Goal: Transaction & Acquisition: Purchase product/service

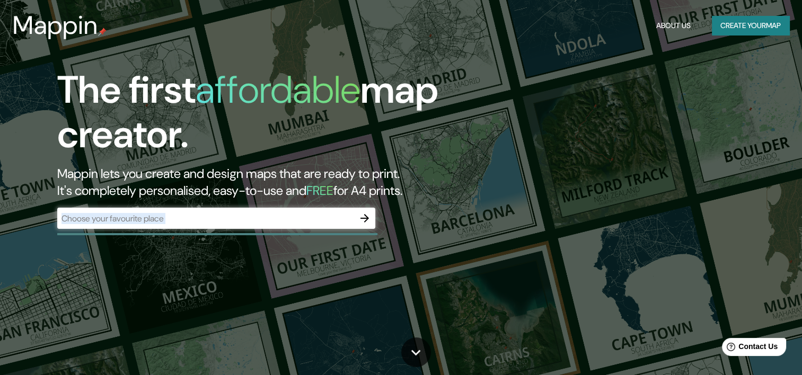
drag, startPoint x: 208, startPoint y: 241, endPoint x: 215, endPoint y: 225, distance: 18.0
click at [214, 225] on div "The first affordable map creator. Mappin lets you create and design maps that a…" at bounding box center [257, 154] width 481 height 172
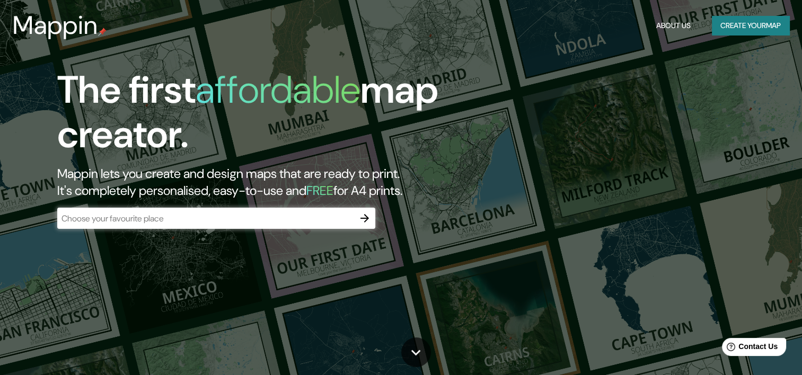
drag, startPoint x: 215, startPoint y: 225, endPoint x: 182, endPoint y: 216, distance: 33.9
click at [182, 216] on input "text" at bounding box center [205, 218] width 297 height 12
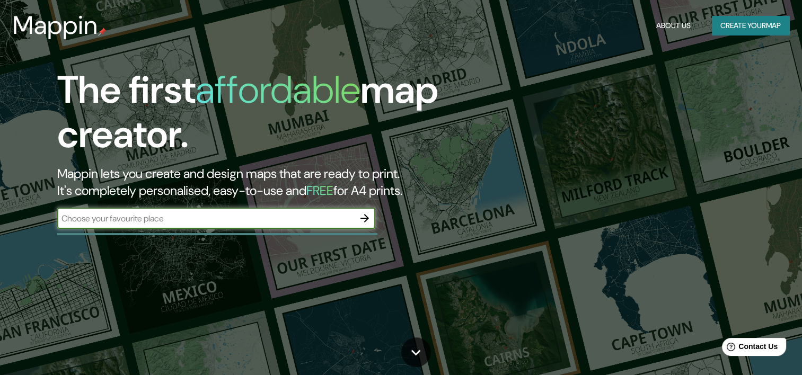
click at [182, 216] on input "text" at bounding box center [205, 218] width 297 height 12
type input "[GEOGRAPHIC_DATA]"
click at [390, 211] on div "The first affordable map creator. Mappin lets you create and design maps that a…" at bounding box center [257, 154] width 481 height 172
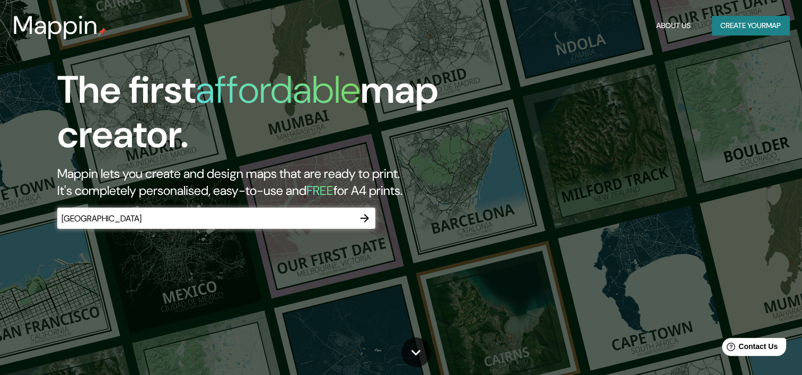
click at [365, 219] on icon "button" at bounding box center [364, 218] width 13 height 13
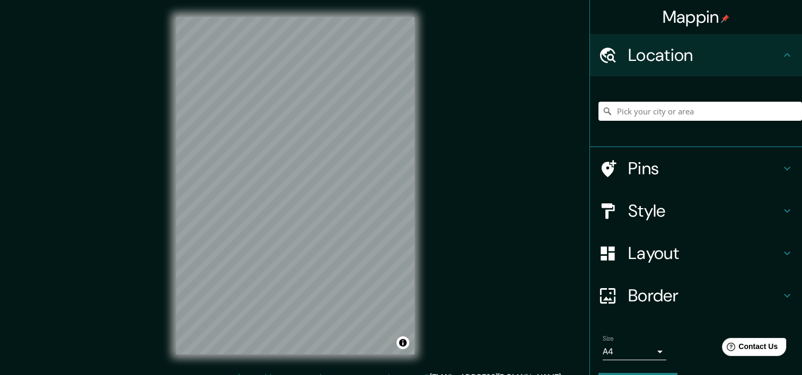
click at [382, 193] on div "© Mapbox © OpenStreetMap Improve this map" at bounding box center [295, 185] width 272 height 371
click at [643, 161] on h4 "Pins" at bounding box center [704, 168] width 153 height 21
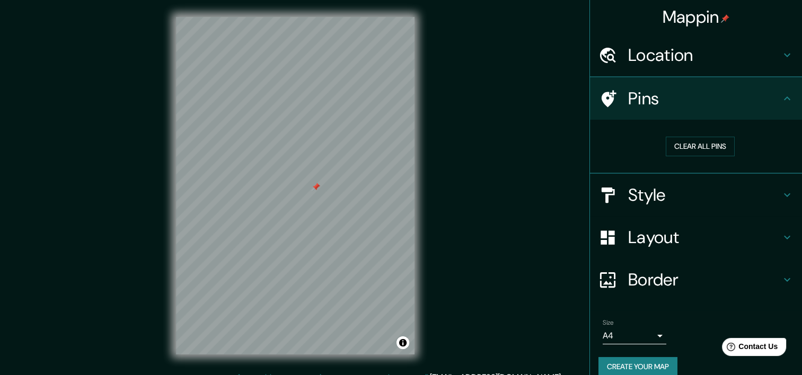
click at [643, 161] on div "Clear all pins" at bounding box center [699, 146] width 203 height 37
click at [648, 197] on h4 "Style" at bounding box center [704, 195] width 153 height 21
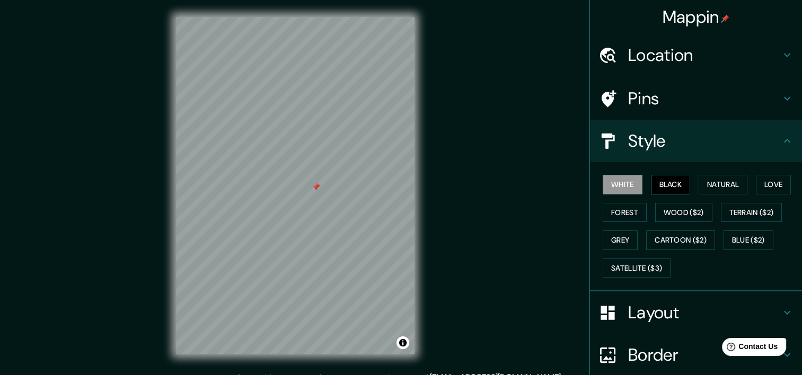
click at [662, 184] on button "Black" at bounding box center [671, 185] width 40 height 20
click at [627, 203] on button "Forest" at bounding box center [624, 213] width 44 height 20
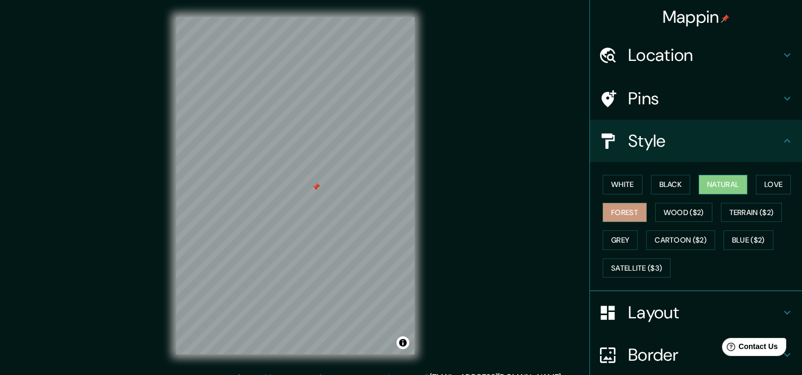
click at [735, 180] on button "Natural" at bounding box center [722, 185] width 49 height 20
click at [764, 181] on button "Love" at bounding box center [773, 185] width 35 height 20
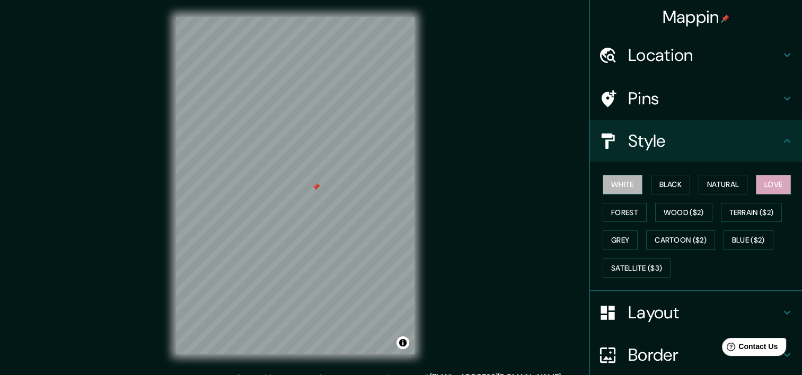
click at [619, 188] on button "White" at bounding box center [622, 185] width 40 height 20
click at [621, 241] on button "Grey" at bounding box center [619, 241] width 35 height 20
click at [617, 176] on button "White" at bounding box center [622, 185] width 40 height 20
click at [654, 320] on h4 "Layout" at bounding box center [704, 312] width 153 height 21
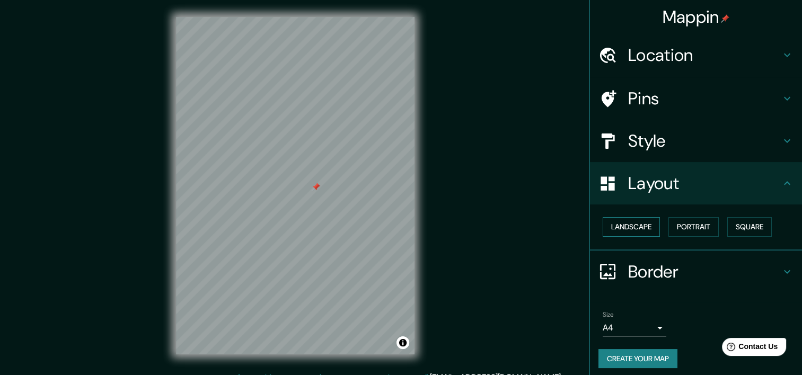
click at [641, 227] on button "Landscape" at bounding box center [630, 227] width 57 height 20
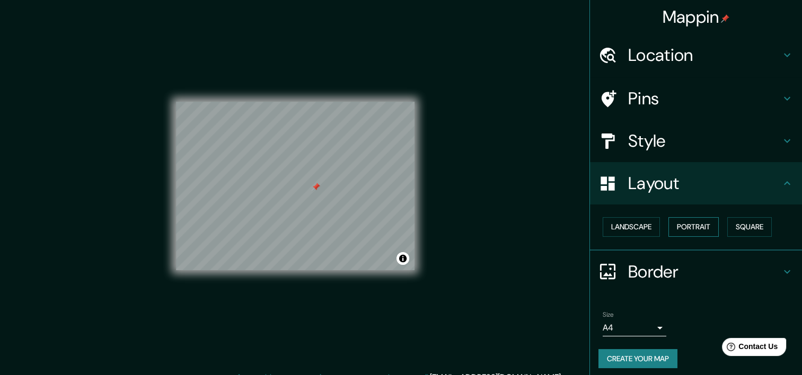
click at [690, 226] on button "Portrait" at bounding box center [693, 227] width 50 height 20
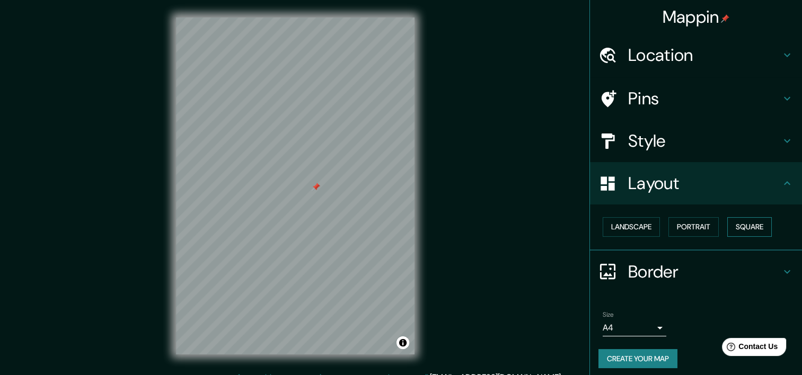
click at [746, 225] on button "Square" at bounding box center [749, 227] width 45 height 20
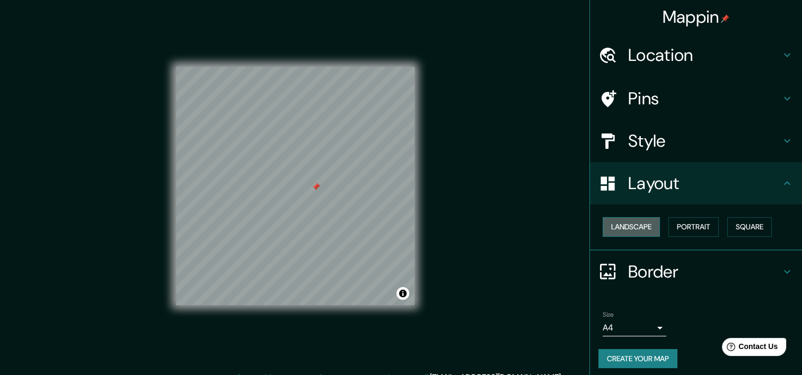
click at [629, 225] on button "Landscape" at bounding box center [630, 227] width 57 height 20
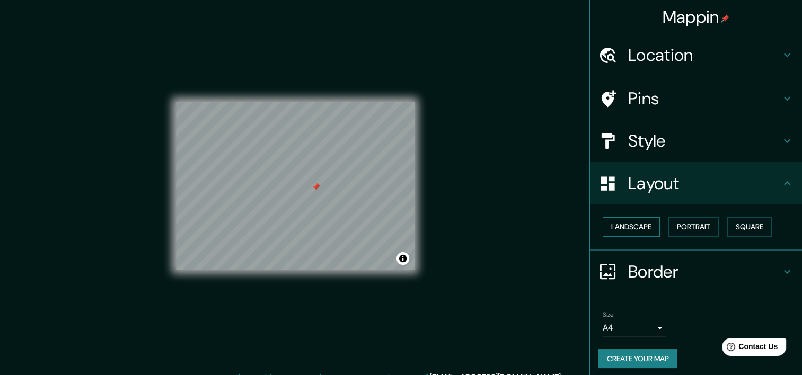
click at [631, 223] on button "Landscape" at bounding box center [630, 227] width 57 height 20
click at [687, 226] on button "Portrait" at bounding box center [693, 227] width 50 height 20
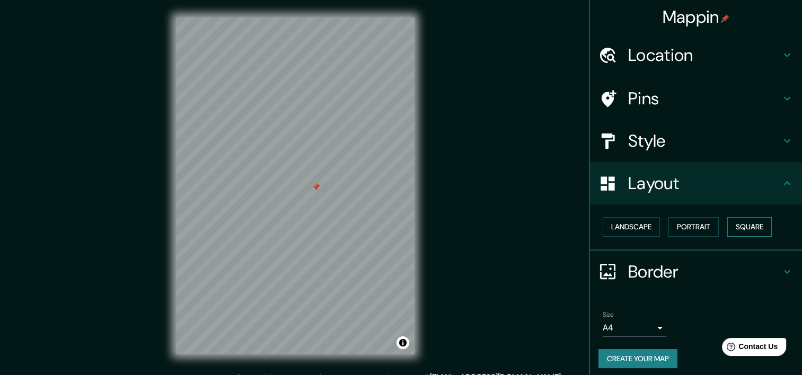
click at [731, 225] on button "Square" at bounding box center [749, 227] width 45 height 20
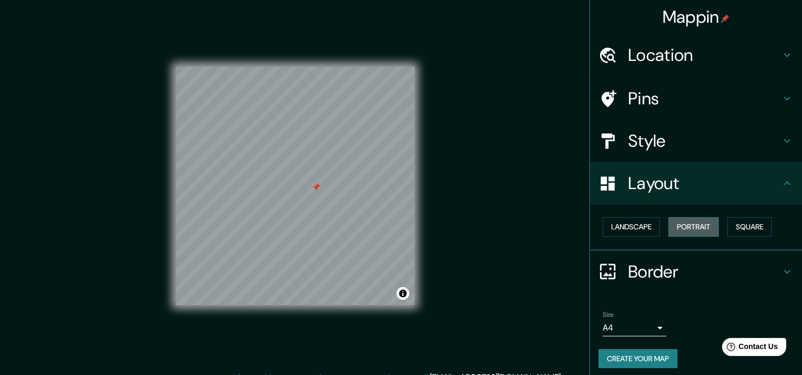
click at [684, 227] on button "Portrait" at bounding box center [693, 227] width 50 height 20
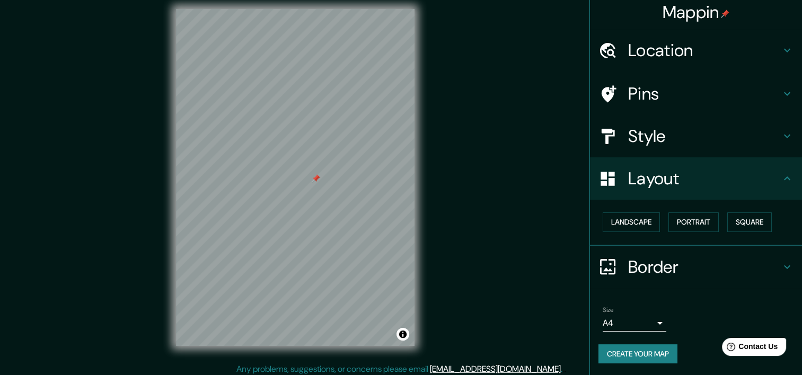
scroll to position [13, 0]
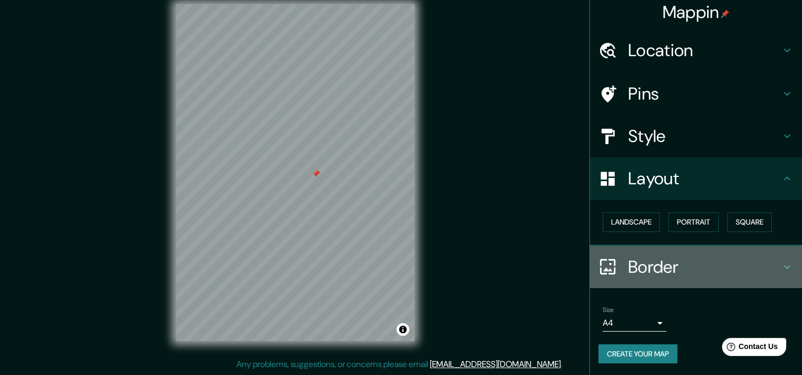
click at [644, 258] on h4 "Border" at bounding box center [704, 266] width 153 height 21
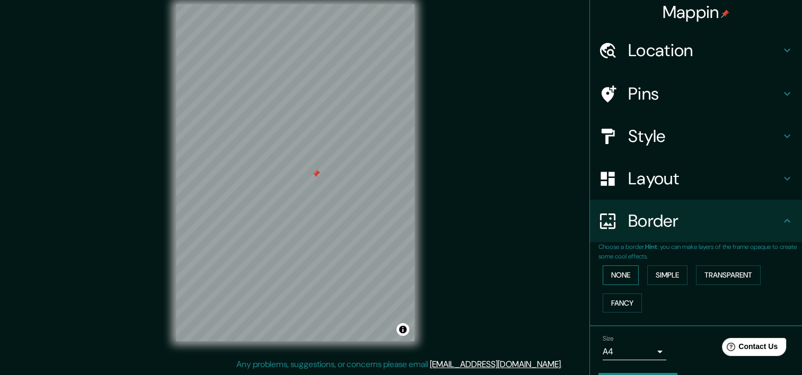
click at [624, 272] on button "None" at bounding box center [620, 275] width 36 height 20
click at [628, 297] on button "Fancy" at bounding box center [621, 304] width 39 height 20
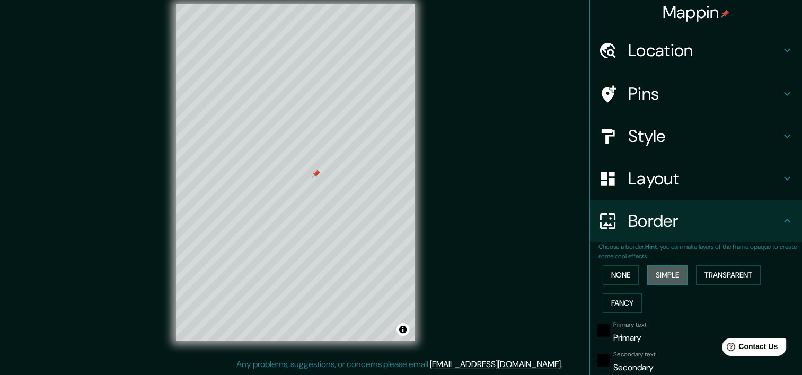
click at [669, 269] on button "Simple" at bounding box center [667, 275] width 40 height 20
click at [724, 273] on button "Transparent" at bounding box center [728, 275] width 65 height 20
click at [614, 278] on button "None" at bounding box center [620, 275] width 36 height 20
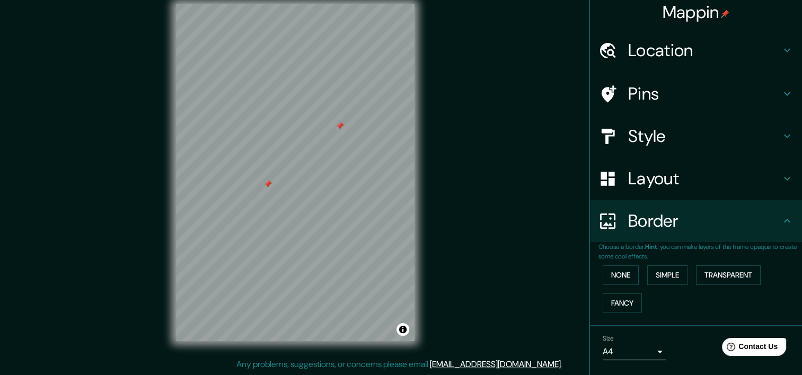
click at [338, 126] on div at bounding box center [339, 126] width 8 height 8
click at [280, 184] on div at bounding box center [279, 185] width 8 height 8
click at [334, 163] on div at bounding box center [331, 160] width 8 height 8
click at [312, 116] on div at bounding box center [315, 119] width 8 height 8
click at [307, 117] on div at bounding box center [310, 119] width 8 height 8
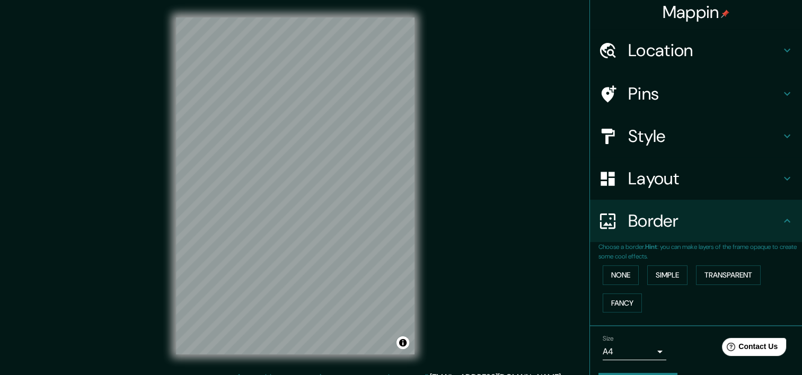
scroll to position [0, 0]
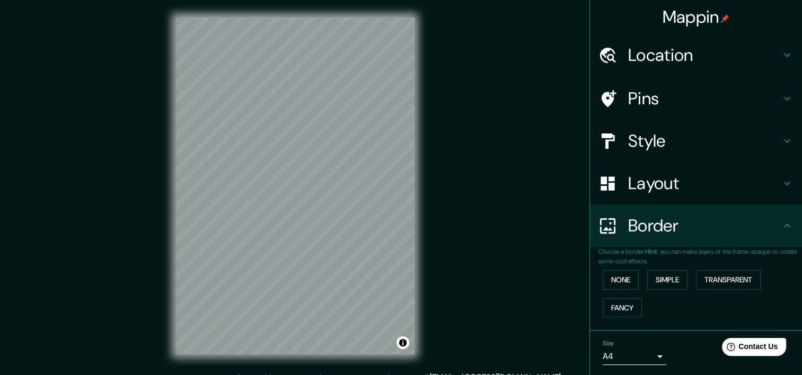
click at [651, 57] on h4 "Location" at bounding box center [704, 55] width 153 height 21
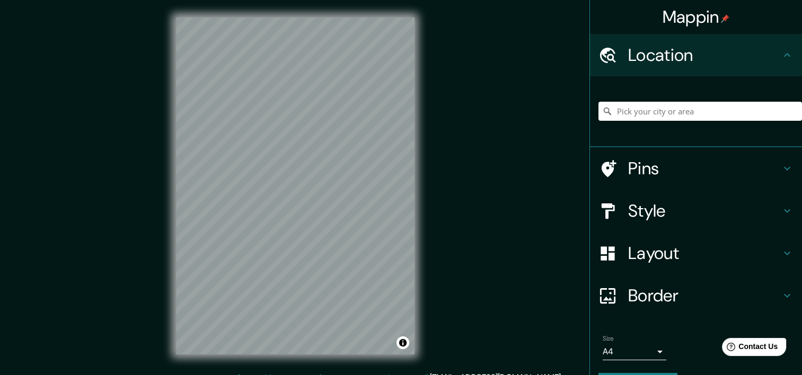
click at [651, 56] on h4 "Location" at bounding box center [704, 55] width 153 height 21
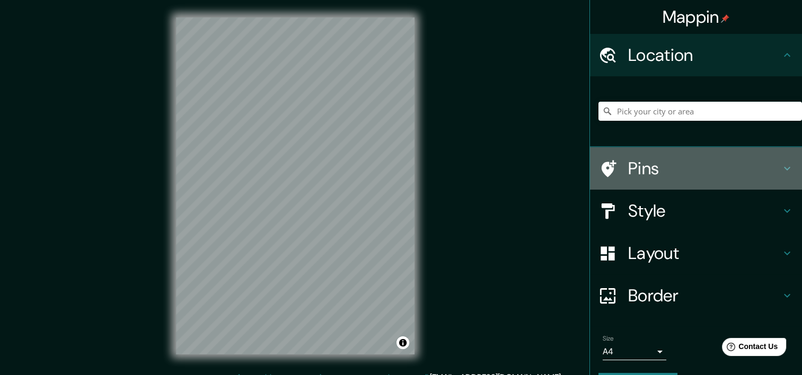
click at [661, 173] on h4 "Pins" at bounding box center [704, 168] width 153 height 21
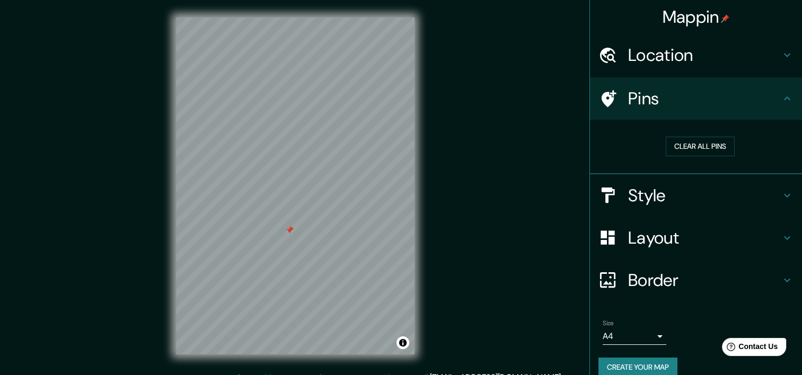
click at [636, 196] on h4 "Style" at bounding box center [704, 195] width 153 height 21
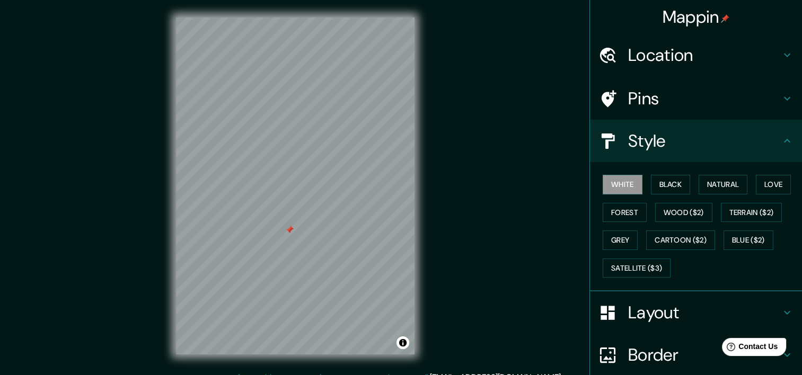
click at [646, 94] on h4 "Pins" at bounding box center [704, 98] width 153 height 21
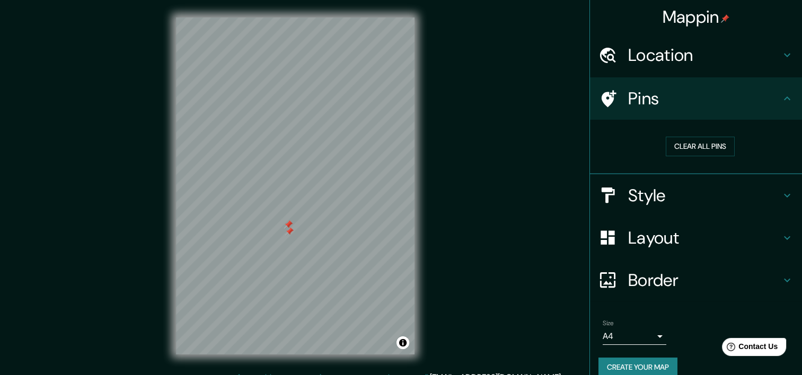
click at [283, 17] on div at bounding box center [295, 17] width 238 height 0
click at [678, 145] on button "Clear all pins" at bounding box center [700, 147] width 69 height 20
click at [653, 192] on h4 "Style" at bounding box center [704, 195] width 153 height 21
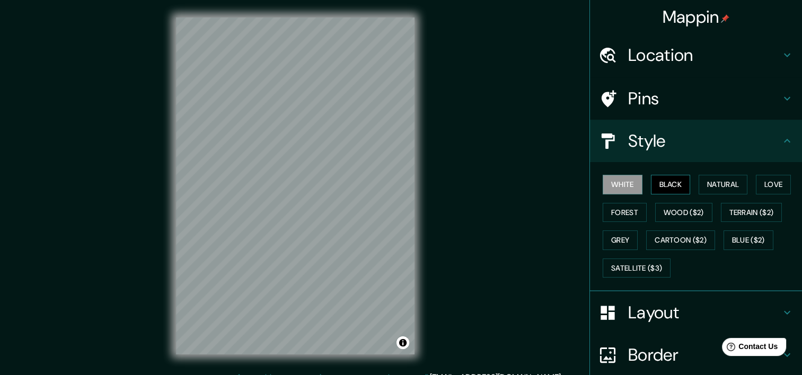
click at [654, 180] on button "Black" at bounding box center [671, 185] width 40 height 20
click at [714, 177] on button "Natural" at bounding box center [722, 185] width 49 height 20
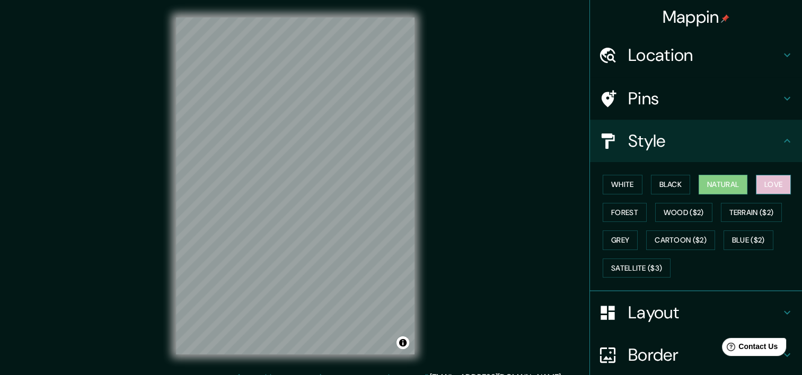
click at [766, 176] on button "Love" at bounding box center [773, 185] width 35 height 20
drag, startPoint x: 650, startPoint y: 209, endPoint x: 630, endPoint y: 211, distance: 20.2
click at [630, 211] on div "White Black Natural Love Forest Wood ($2) Terrain ($2) Grey Cartoon ($2) Blue (…" at bounding box center [699, 226] width 203 height 111
click at [627, 210] on button "Forest" at bounding box center [624, 213] width 44 height 20
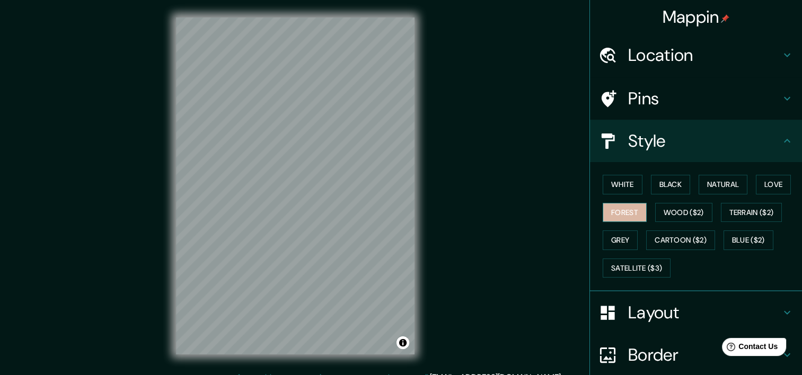
click at [627, 210] on button "Forest" at bounding box center [624, 213] width 44 height 20
click at [616, 183] on button "White" at bounding box center [622, 185] width 40 height 20
click at [622, 201] on div "White Black Natural Love Forest Wood ($2) Terrain ($2) Grey Cartoon ($2) Blue (…" at bounding box center [699, 226] width 203 height 111
click at [622, 205] on button "Forest" at bounding box center [624, 213] width 44 height 20
click at [686, 184] on div "White Black Natural Love Forest Wood ($2) Terrain ($2) Grey Cartoon ($2) Blue (…" at bounding box center [699, 226] width 203 height 111
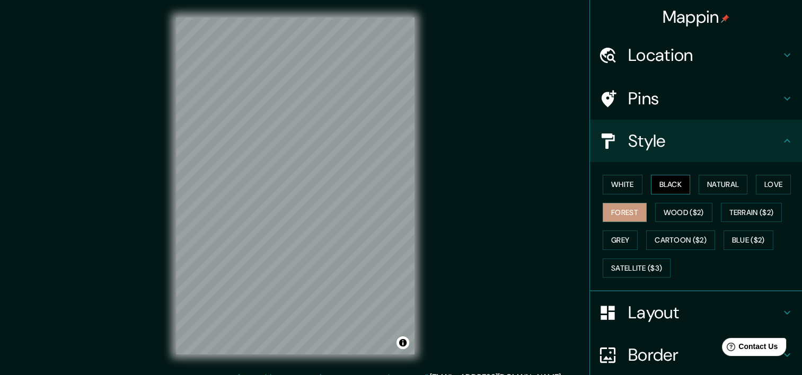
click at [677, 184] on button "Black" at bounding box center [671, 185] width 40 height 20
click at [723, 181] on button "Natural" at bounding box center [722, 185] width 49 height 20
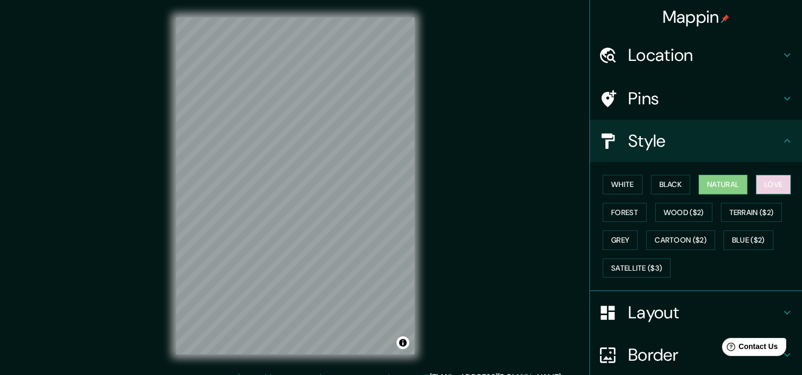
click at [775, 180] on button "Love" at bounding box center [773, 185] width 35 height 20
click at [742, 181] on div "White Black Natural Love Forest Wood ($2) Terrain ($2) Grey Cartoon ($2) Blue (…" at bounding box center [699, 226] width 203 height 111
click at [731, 183] on button "Natural" at bounding box center [722, 185] width 49 height 20
click at [624, 181] on button "White" at bounding box center [622, 185] width 40 height 20
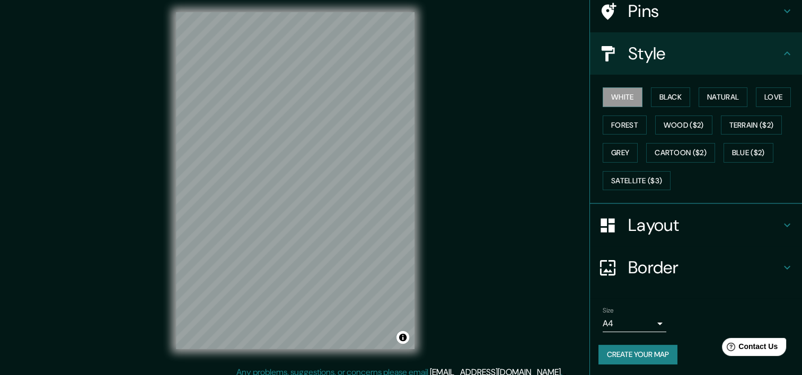
scroll to position [13, 0]
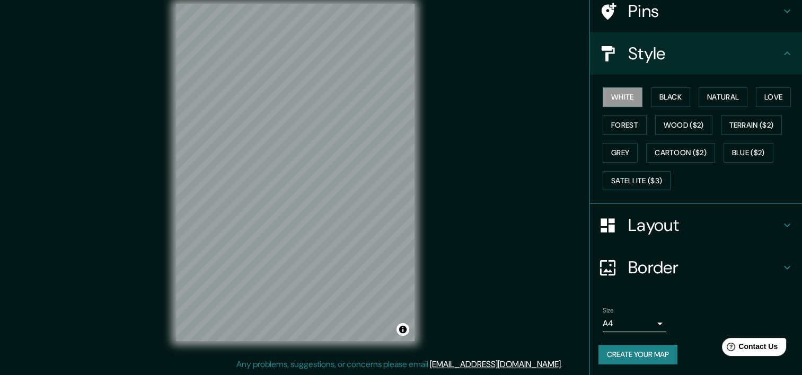
click at [665, 254] on div "Border" at bounding box center [696, 267] width 212 height 42
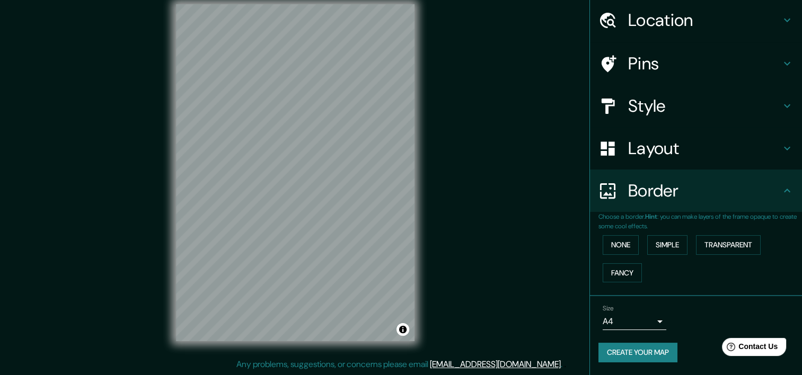
scroll to position [34, 0]
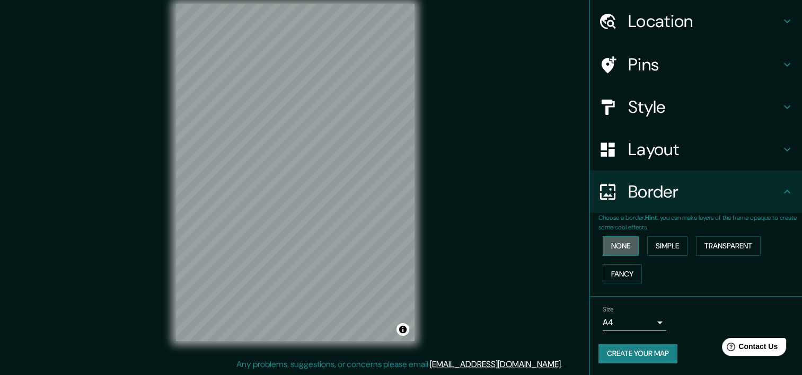
click at [627, 246] on button "None" at bounding box center [620, 246] width 36 height 20
click at [655, 245] on button "Simple" at bounding box center [667, 246] width 40 height 20
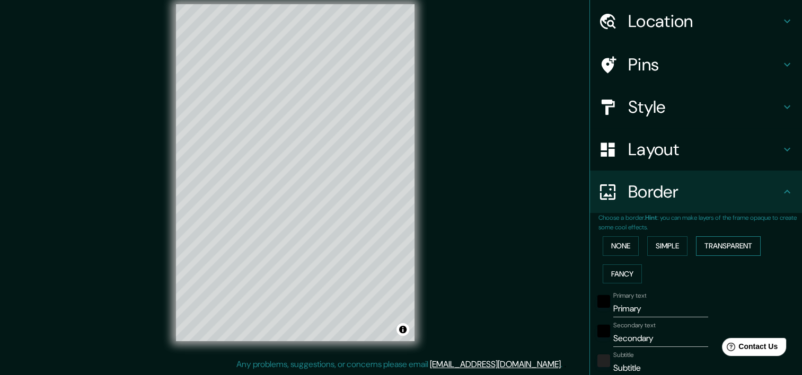
drag, startPoint x: 684, startPoint y: 243, endPoint x: 712, endPoint y: 240, distance: 27.7
click at [712, 240] on div "None Simple Transparent Fancy" at bounding box center [699, 260] width 203 height 56
click at [712, 240] on button "Transparent" at bounding box center [728, 246] width 65 height 20
click at [623, 271] on button "Fancy" at bounding box center [621, 274] width 39 height 20
click at [615, 247] on button "None" at bounding box center [620, 246] width 36 height 20
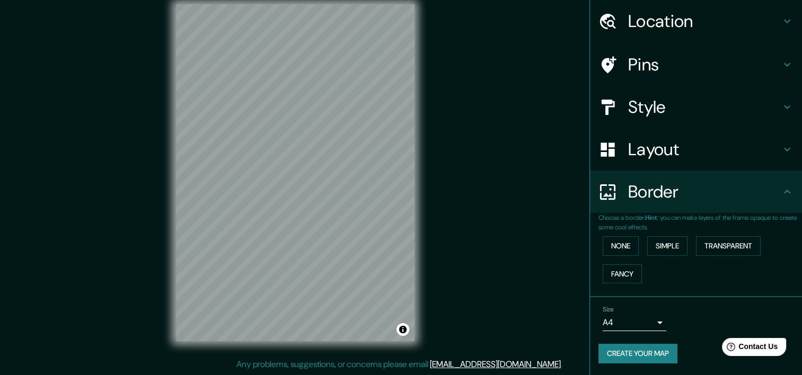
click at [657, 147] on h4 "Layout" at bounding box center [704, 149] width 153 height 21
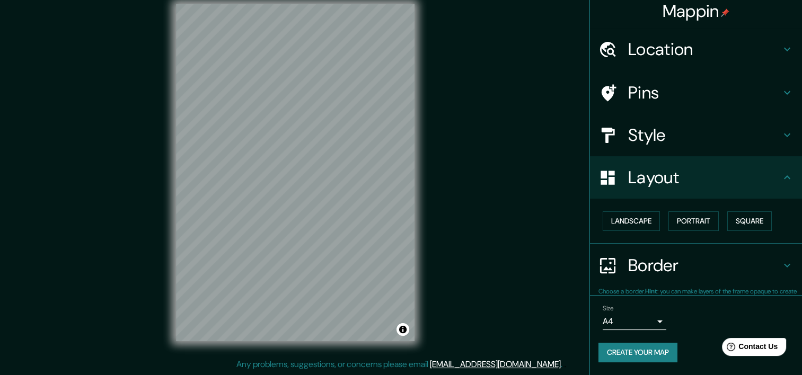
scroll to position [5, 0]
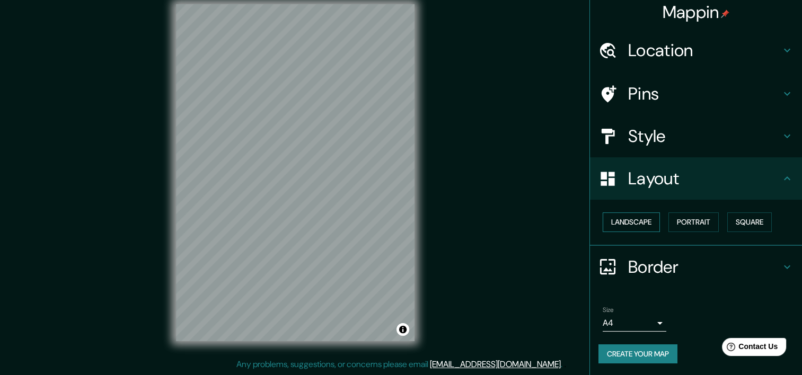
click at [635, 219] on button "Landscape" at bounding box center [630, 222] width 57 height 20
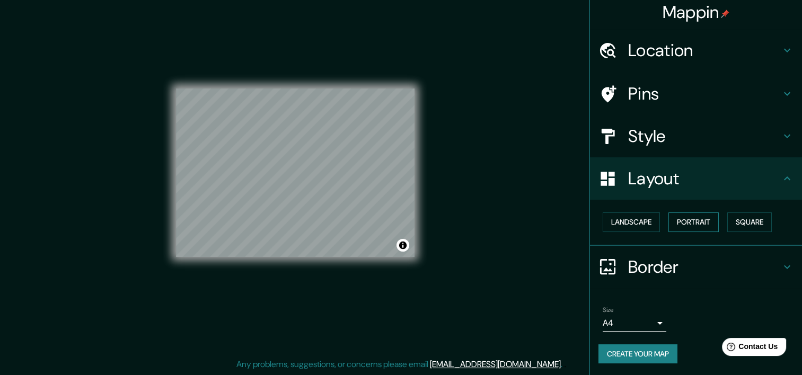
click at [670, 217] on button "Portrait" at bounding box center [693, 222] width 50 height 20
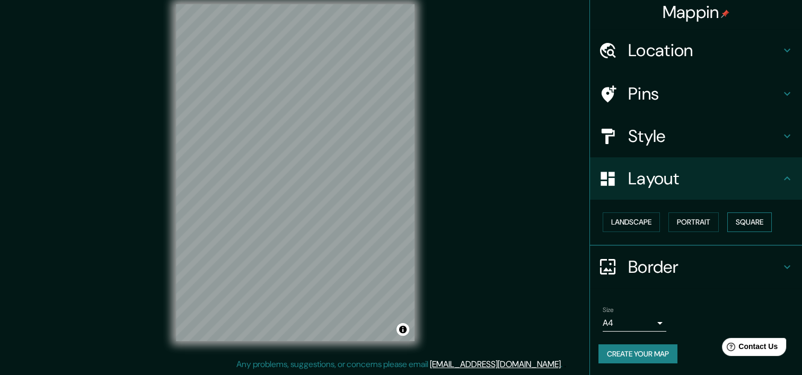
click at [745, 220] on button "Square" at bounding box center [749, 222] width 45 height 20
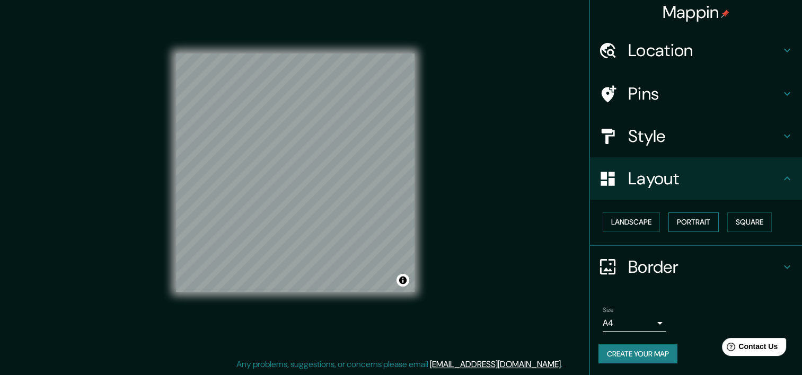
click at [689, 224] on button "Portrait" at bounding box center [693, 222] width 50 height 20
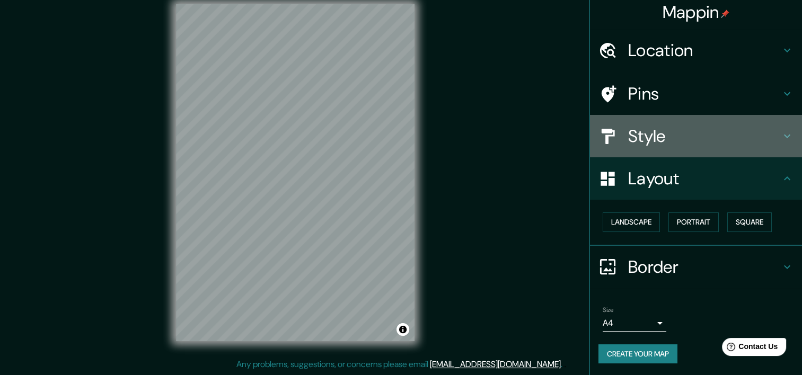
click at [669, 140] on h4 "Style" at bounding box center [704, 136] width 153 height 21
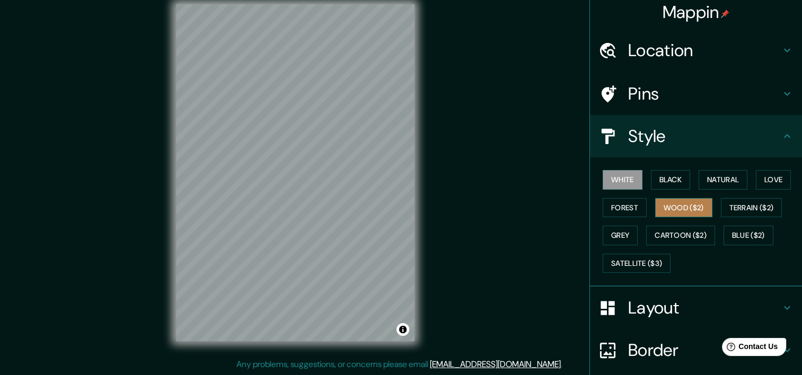
click at [662, 203] on button "Wood ($2)" at bounding box center [683, 208] width 57 height 20
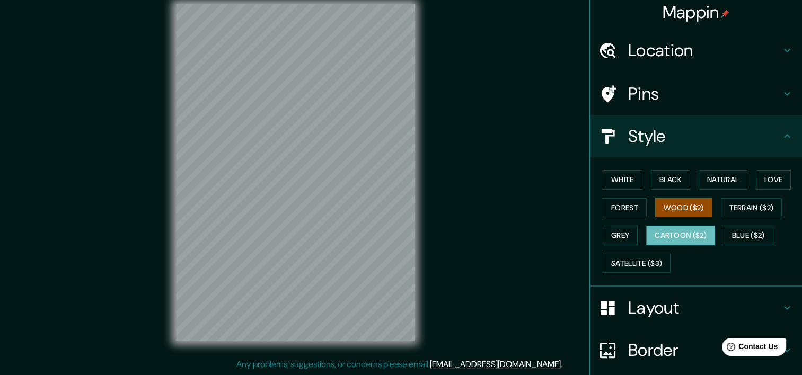
click at [671, 232] on button "Cartoon ($2)" at bounding box center [680, 236] width 69 height 20
click at [672, 204] on button "Wood ($2)" at bounding box center [683, 208] width 57 height 20
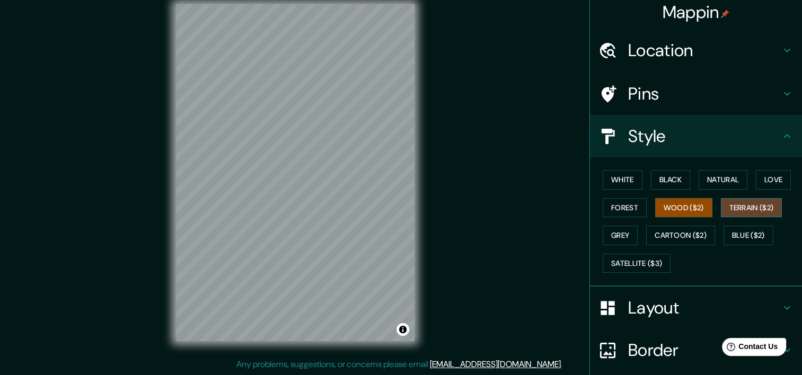
click at [729, 201] on button "Terrain ($2)" at bounding box center [751, 208] width 61 height 20
click at [737, 244] on button "Blue ($2)" at bounding box center [748, 236] width 50 height 20
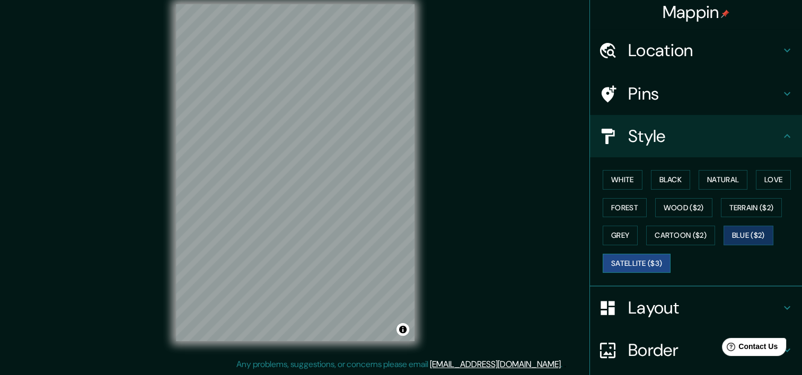
click at [635, 256] on button "Satellite ($3)" at bounding box center [636, 264] width 68 height 20
click at [737, 227] on button "Blue ($2)" at bounding box center [748, 236] width 50 height 20
click at [613, 229] on button "Grey" at bounding box center [619, 236] width 35 height 20
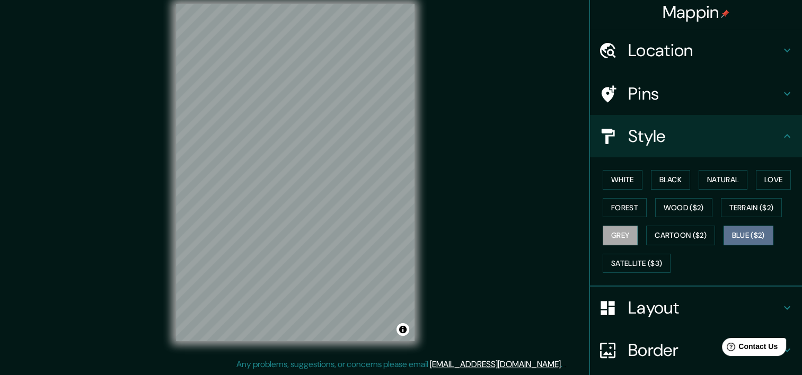
click at [759, 233] on button "Blue ($2)" at bounding box center [748, 236] width 50 height 20
click at [759, 174] on button "Love" at bounding box center [773, 180] width 35 height 20
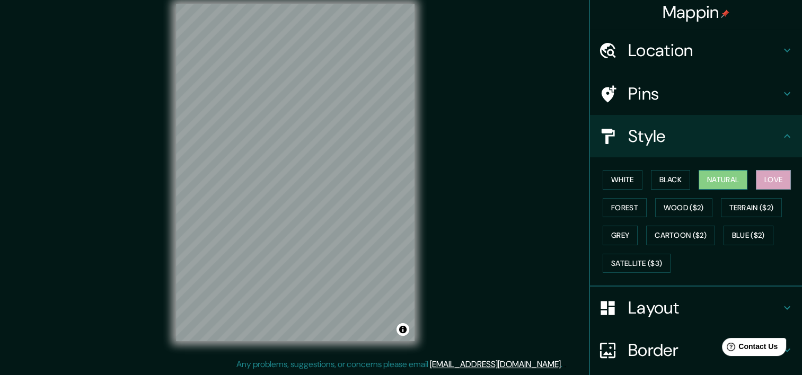
click at [729, 182] on button "Natural" at bounding box center [722, 180] width 49 height 20
click at [675, 184] on button "Black" at bounding box center [671, 180] width 40 height 20
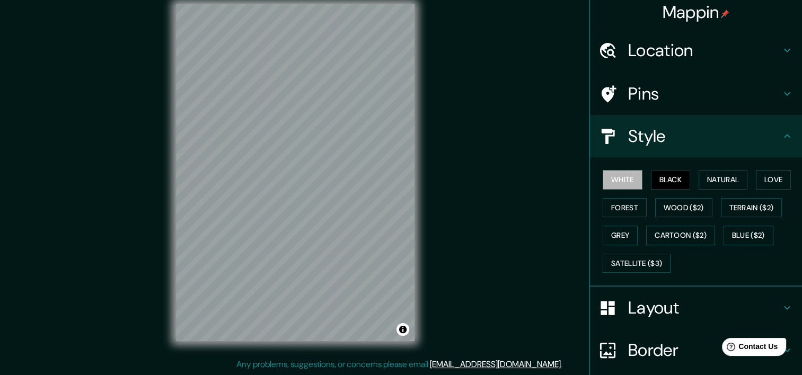
click at [622, 181] on button "White" at bounding box center [622, 180] width 40 height 20
click at [613, 217] on div "White Black Natural Love Forest Wood ($2) Terrain ($2) Grey Cartoon ($2) Blue (…" at bounding box center [699, 221] width 203 height 111
click at [613, 209] on button "Forest" at bounding box center [624, 208] width 44 height 20
click at [617, 173] on button "White" at bounding box center [622, 180] width 40 height 20
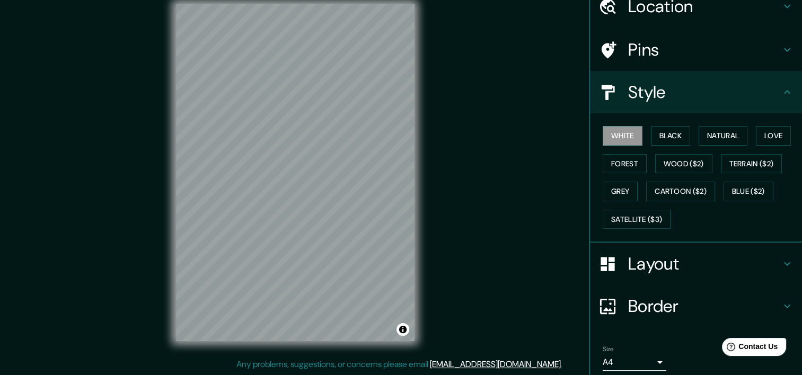
scroll to position [87, 0]
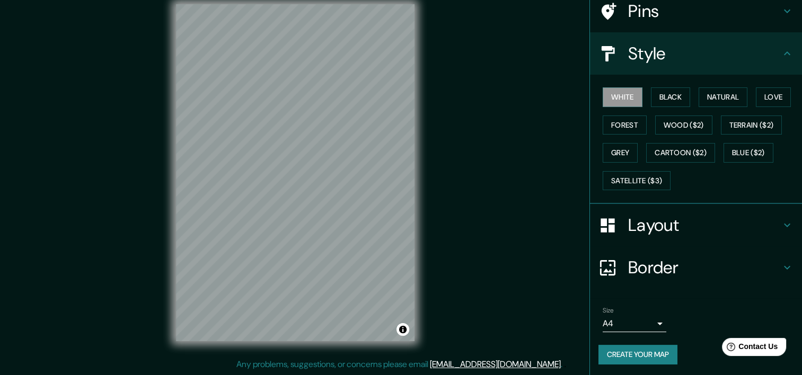
click at [639, 319] on body "Mappin Location Pins Style White Black Natural Love Forest Wood ($2) Terrain ($…" at bounding box center [401, 174] width 802 height 375
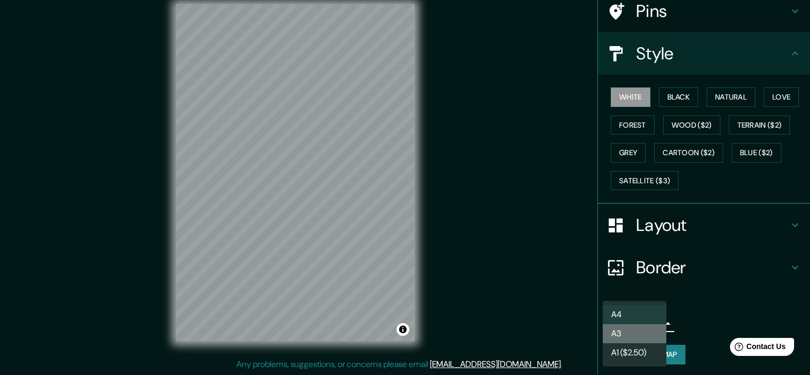
click at [636, 337] on li "A3" at bounding box center [634, 333] width 64 height 19
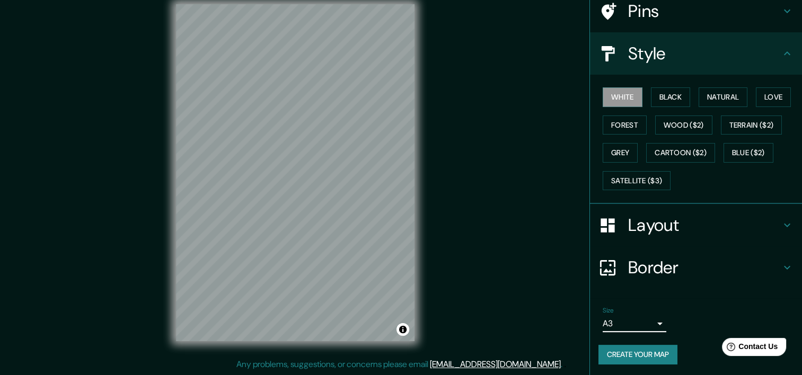
click at [624, 348] on button "Create your map" at bounding box center [637, 355] width 79 height 20
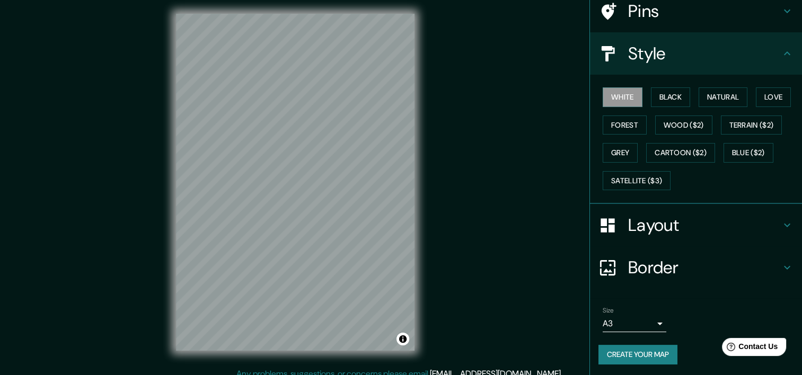
scroll to position [13, 0]
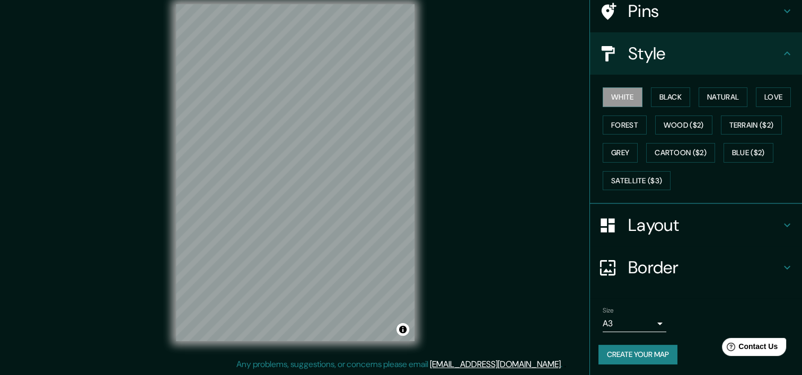
click at [771, 319] on div "Size A3 a4" at bounding box center [695, 320] width 195 height 34
click at [632, 355] on button "Create your map" at bounding box center [637, 355] width 79 height 20
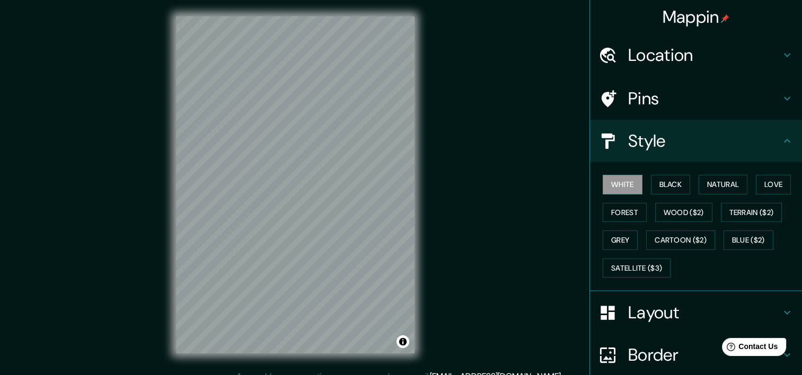
scroll to position [0, 0]
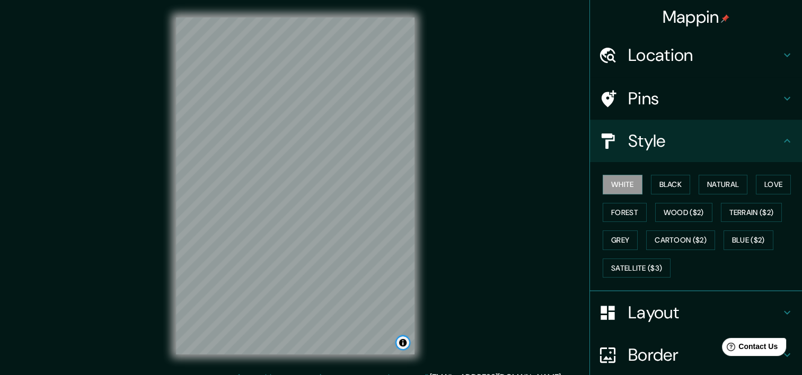
click at [403, 347] on button "Toggle attribution" at bounding box center [402, 342] width 13 height 13
click at [404, 342] on button "Toggle attribution" at bounding box center [402, 342] width 13 height 13
click at [354, 343] on link "Improve this map" at bounding box center [367, 342] width 52 height 7
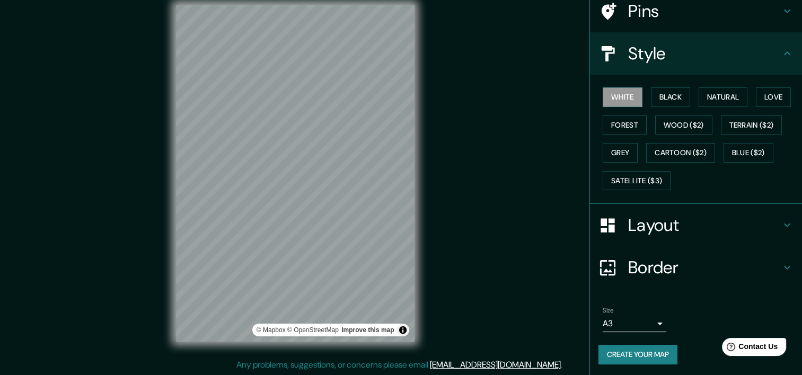
scroll to position [13, 0]
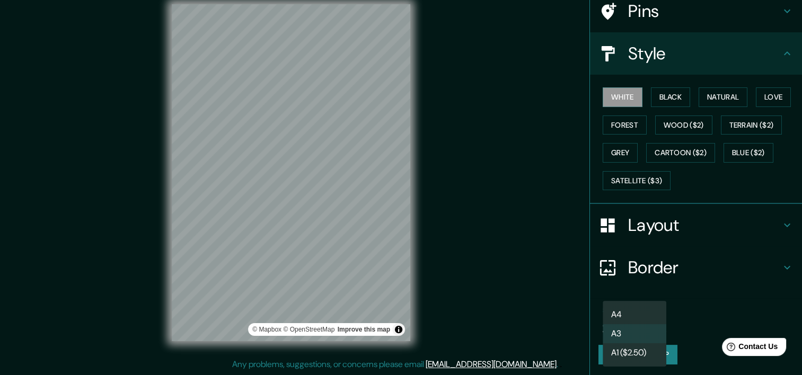
click at [637, 320] on body "Mappin Location Pins Style White Black Natural Love Forest Wood ($2) Terrain ($…" at bounding box center [401, 174] width 802 height 375
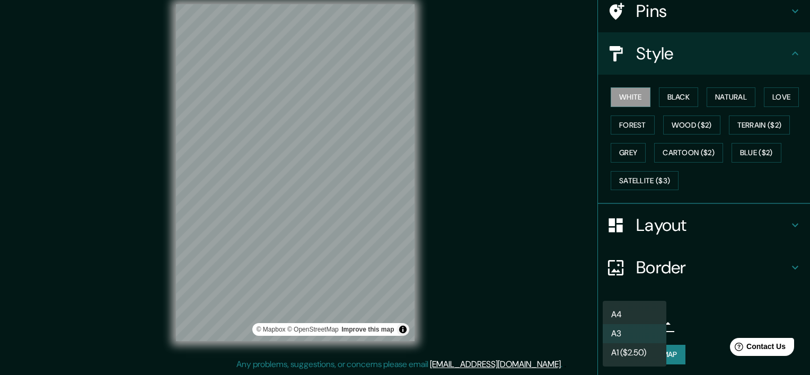
click at [622, 321] on li "A4" at bounding box center [634, 314] width 64 height 19
type input "single"
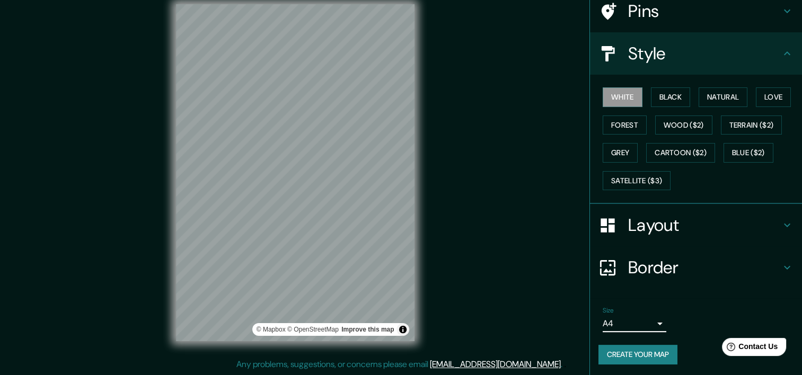
click at [673, 309] on div "Size A4 single" at bounding box center [695, 320] width 195 height 34
click at [669, 354] on button "Create your map" at bounding box center [637, 355] width 79 height 20
click at [667, 263] on h4 "Border" at bounding box center [704, 267] width 153 height 21
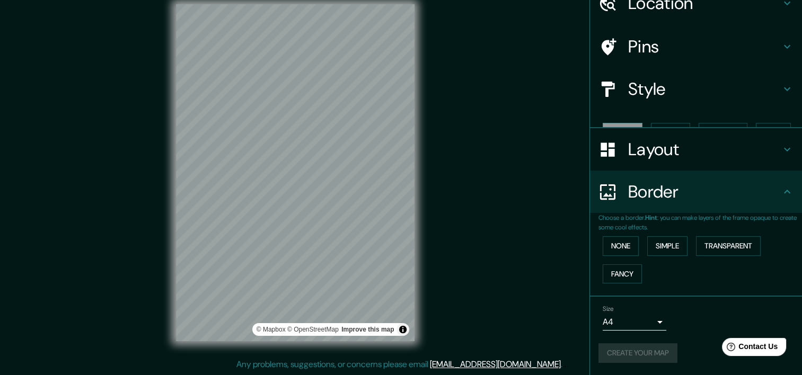
scroll to position [34, 0]
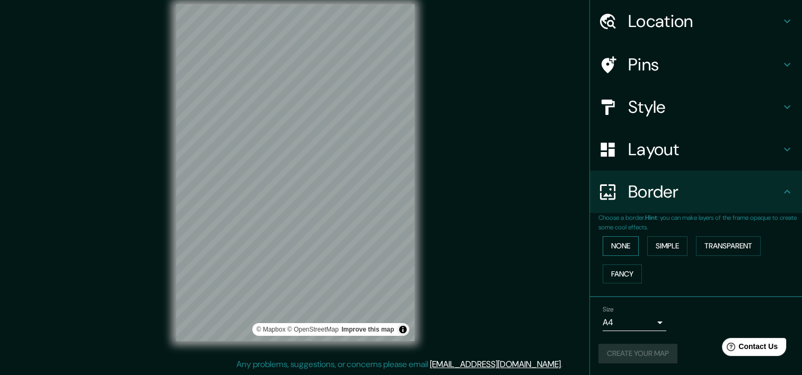
click at [608, 249] on button "None" at bounding box center [620, 246] width 36 height 20
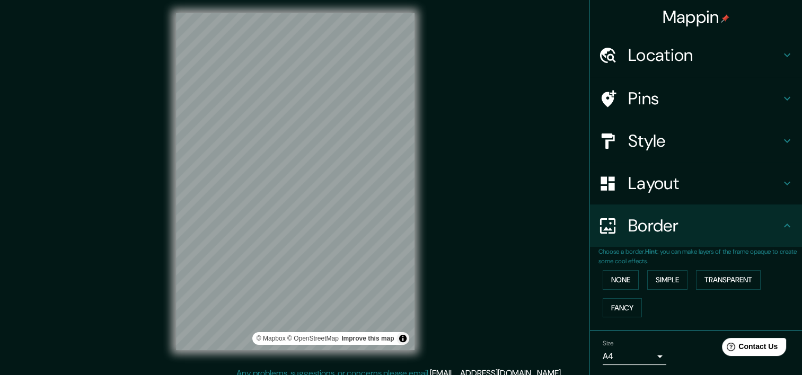
scroll to position [0, 0]
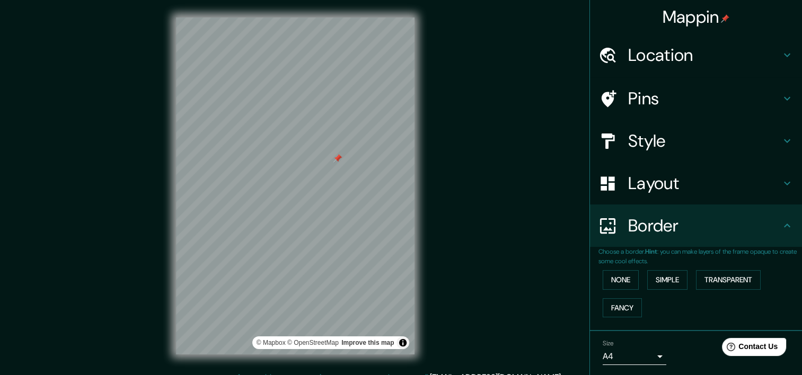
click at [339, 161] on div at bounding box center [337, 158] width 8 height 8
click at [338, 157] on div at bounding box center [337, 158] width 8 height 8
click at [253, 167] on div at bounding box center [250, 169] width 8 height 8
click at [262, 170] on div at bounding box center [263, 170] width 8 height 8
click at [637, 183] on h4 "Layout" at bounding box center [704, 183] width 153 height 21
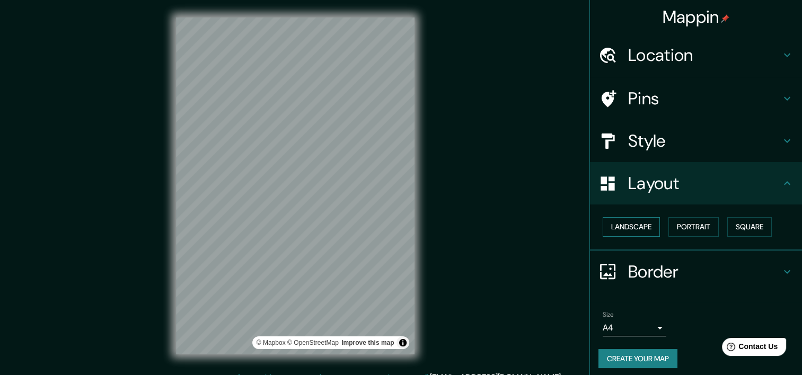
click at [634, 223] on button "Landscape" at bounding box center [630, 227] width 57 height 20
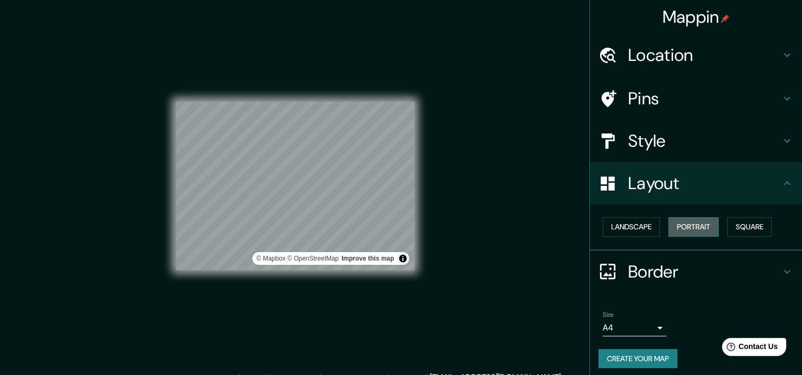
click at [684, 226] on button "Portrait" at bounding box center [693, 227] width 50 height 20
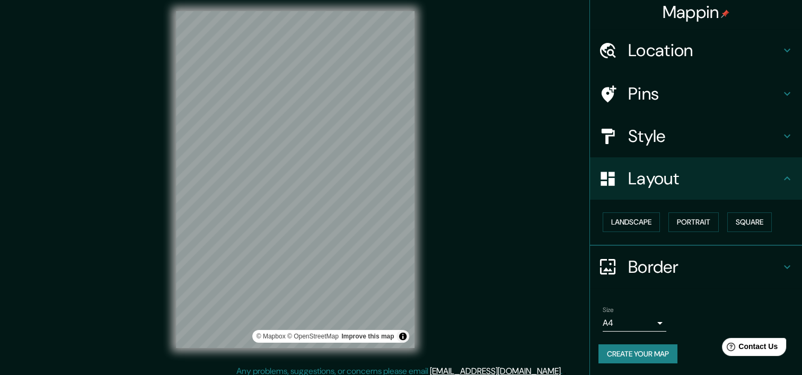
scroll to position [13, 0]
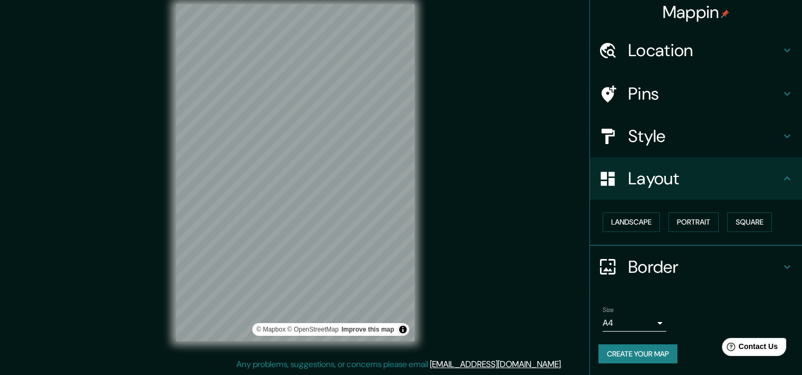
click at [642, 260] on h4 "Border" at bounding box center [704, 266] width 153 height 21
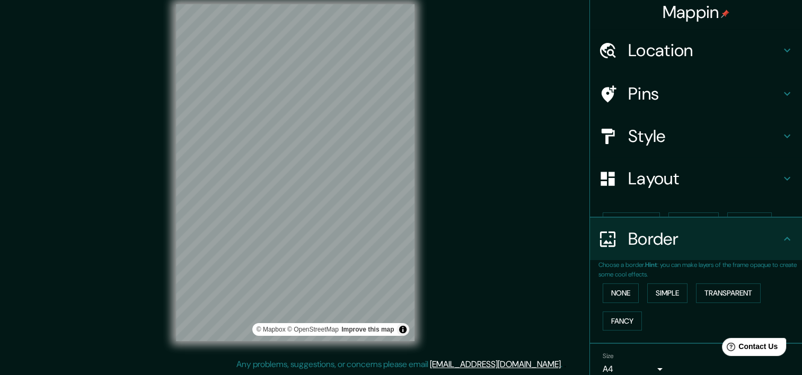
scroll to position [6, 0]
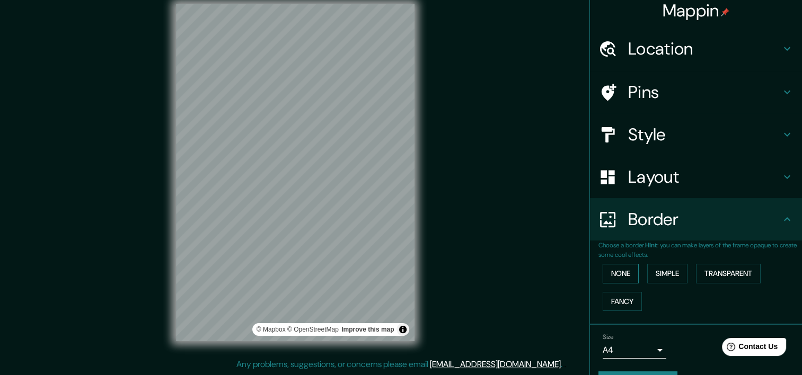
click at [621, 274] on button "None" at bounding box center [620, 274] width 36 height 20
click at [656, 274] on button "Simple" at bounding box center [667, 274] width 40 height 20
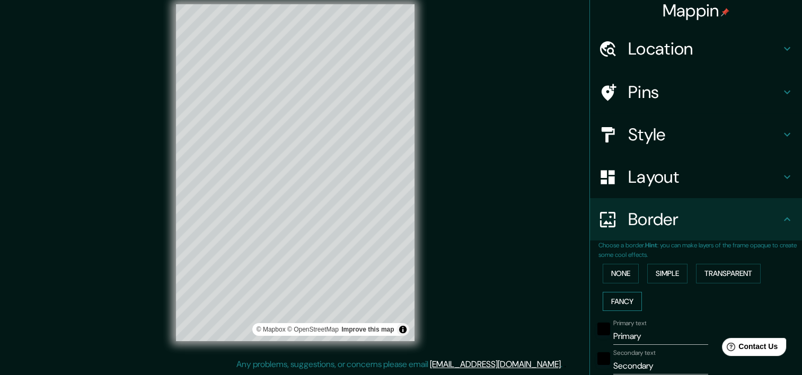
click at [619, 299] on button "Fancy" at bounding box center [621, 302] width 39 height 20
click at [711, 277] on button "Transparent" at bounding box center [728, 274] width 65 height 20
click at [610, 273] on button "None" at bounding box center [620, 274] width 36 height 20
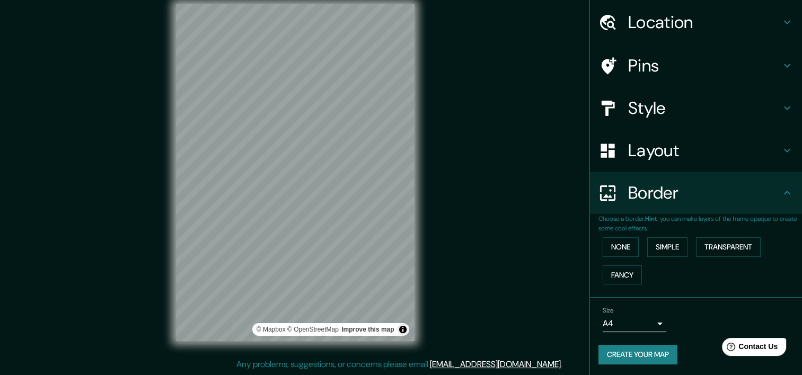
scroll to position [34, 0]
click at [663, 237] on button "Simple" at bounding box center [667, 246] width 40 height 20
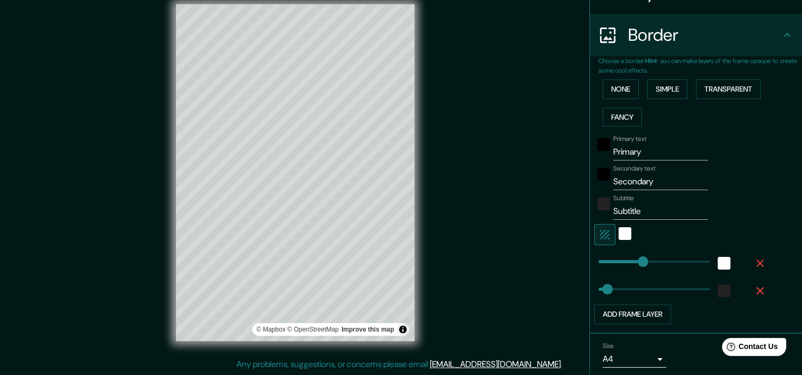
click at [754, 263] on icon "button" at bounding box center [760, 263] width 13 height 13
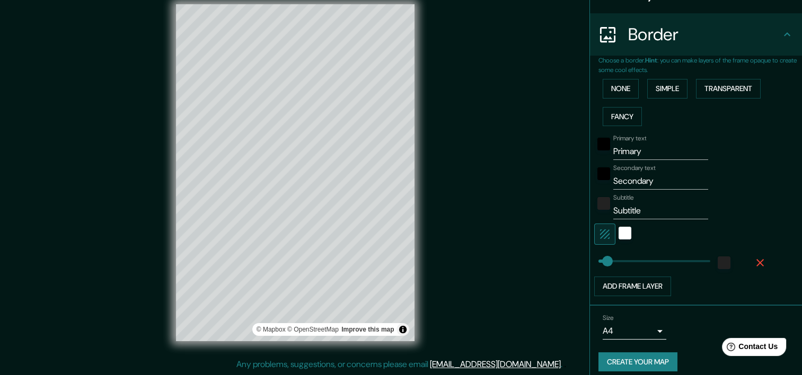
scroll to position [193, 0]
click at [751, 287] on div "Add frame layer" at bounding box center [681, 285] width 174 height 20
type input "123"
drag, startPoint x: 602, startPoint y: 253, endPoint x: 624, endPoint y: 254, distance: 22.3
type input "253"
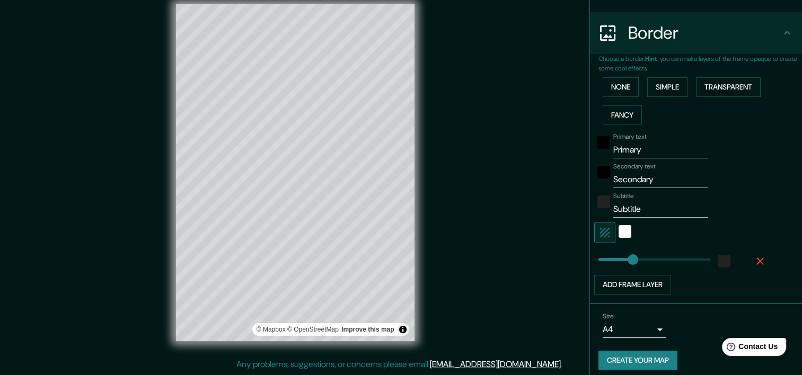
drag, startPoint x: 623, startPoint y: 256, endPoint x: 653, endPoint y: 256, distance: 30.2
type input "16"
drag, startPoint x: 646, startPoint y: 257, endPoint x: 592, endPoint y: 256, distance: 54.1
type input "24"
type input "16"
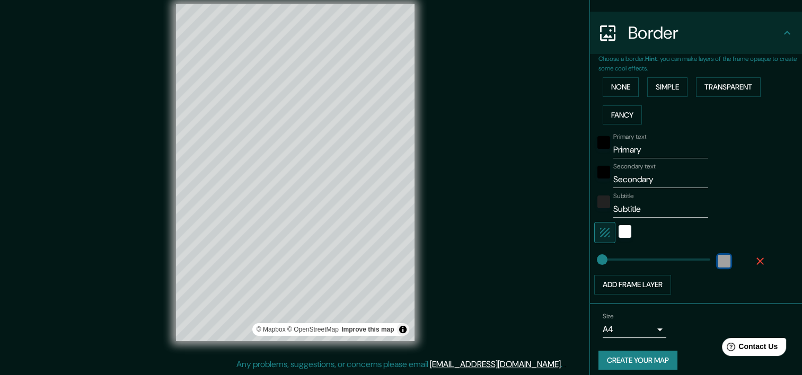
click at [717, 259] on div "color-222222" at bounding box center [723, 261] width 13 height 13
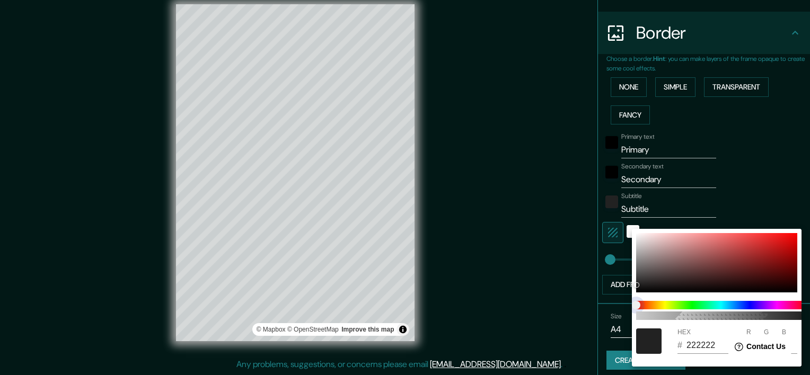
click at [748, 306] on span at bounding box center [721, 305] width 170 height 8
type input "212121"
type input "33"
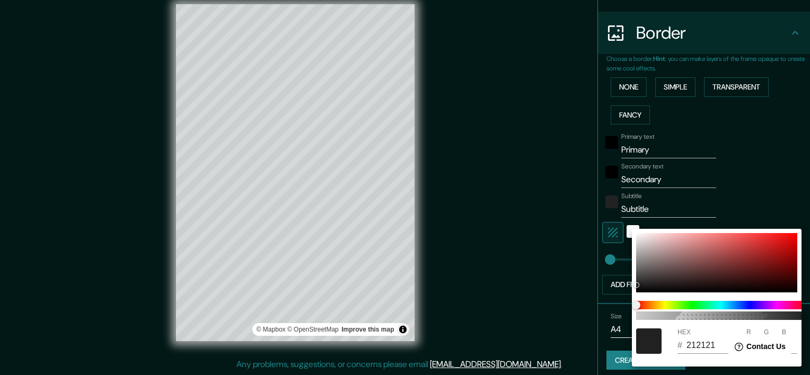
click at [726, 155] on div at bounding box center [405, 187] width 810 height 375
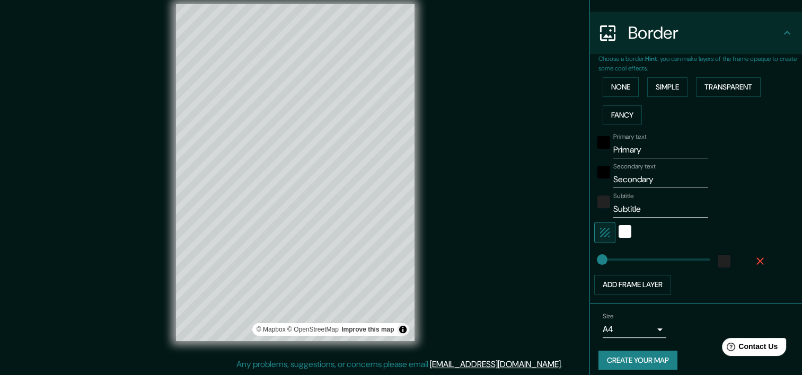
type input "56"
drag, startPoint x: 596, startPoint y: 261, endPoint x: 613, endPoint y: 261, distance: 17.0
click at [717, 259] on div "color-212121" at bounding box center [723, 261] width 13 height 13
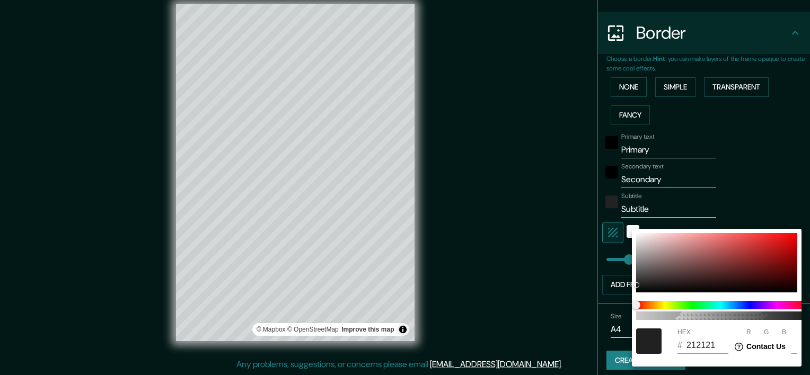
click at [738, 311] on div "100" at bounding box center [721, 311] width 178 height 28
click at [740, 304] on span at bounding box center [721, 305] width 170 height 8
click at [747, 304] on span at bounding box center [721, 305] width 170 height 8
drag, startPoint x: 642, startPoint y: 302, endPoint x: 704, endPoint y: 306, distance: 61.7
click at [699, 305] on span at bounding box center [721, 305] width 170 height 8
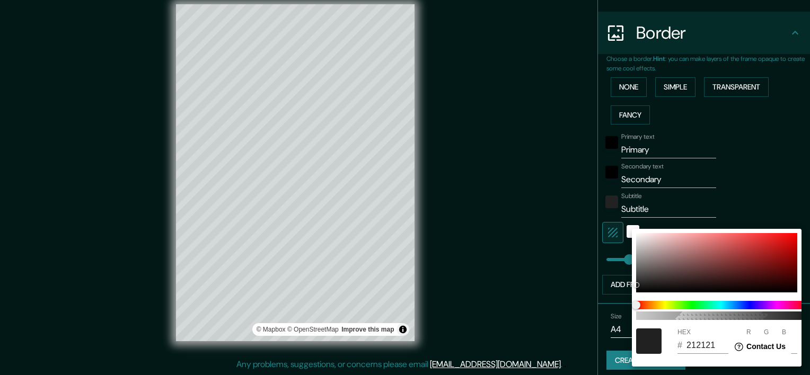
click at [725, 176] on div at bounding box center [405, 187] width 810 height 375
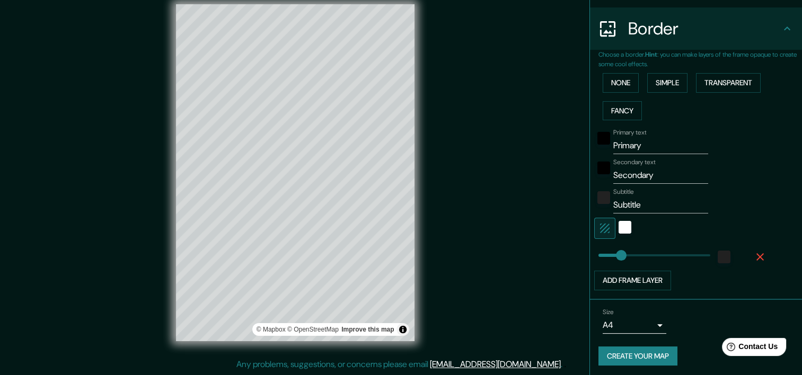
scroll to position [198, 0]
type input "46"
drag, startPoint x: 610, startPoint y: 255, endPoint x: 601, endPoint y: 250, distance: 10.2
type input "31"
type input "16"
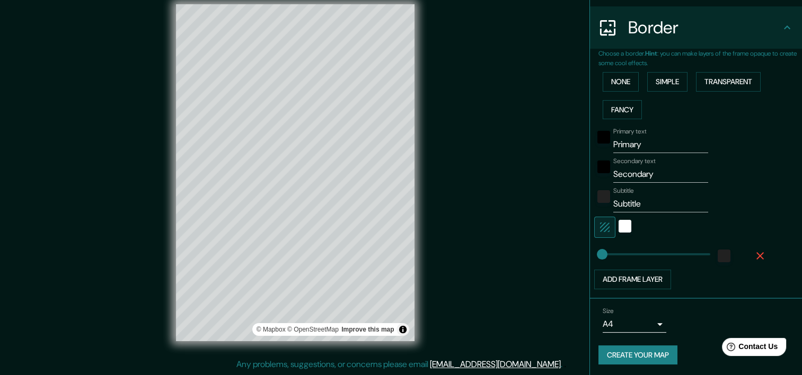
type input "24"
type input "14"
click at [759, 205] on div "Primary text Primary Secondary text Secondary Subtitle Subtitle Add frame layer" at bounding box center [699, 206] width 203 height 166
click at [597, 138] on div "black" at bounding box center [603, 137] width 13 height 13
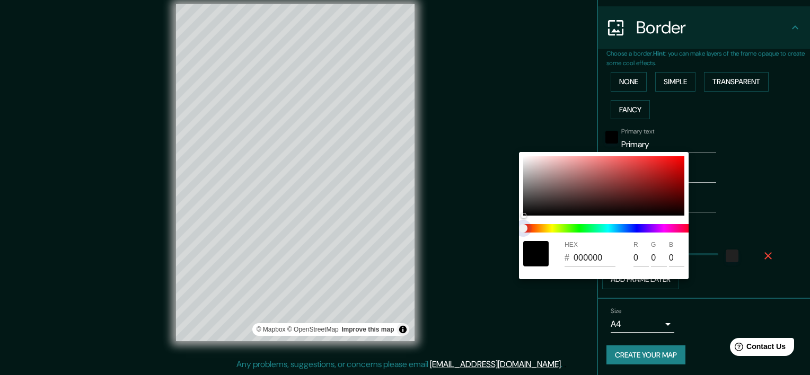
click at [596, 229] on span at bounding box center [608, 228] width 170 height 8
click at [628, 225] on span at bounding box center [608, 228] width 170 height 8
drag, startPoint x: 635, startPoint y: 224, endPoint x: 642, endPoint y: 218, distance: 8.7
click at [635, 224] on span at bounding box center [608, 228] width 170 height 8
click at [744, 168] on div at bounding box center [405, 187] width 810 height 375
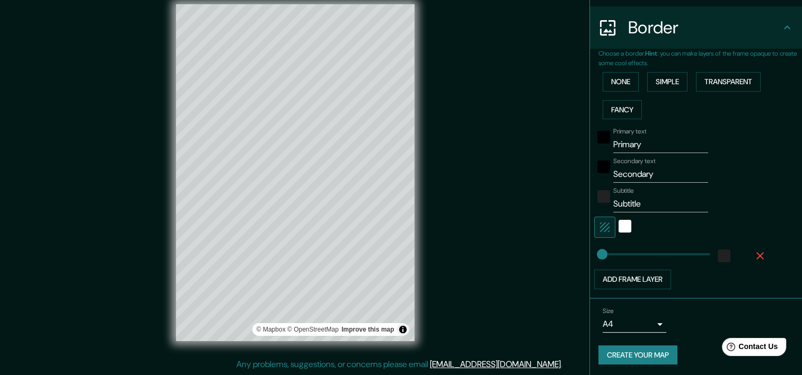
click at [646, 148] on input "Primary" at bounding box center [660, 144] width 95 height 17
drag, startPoint x: 642, startPoint y: 146, endPoint x: 591, endPoint y: 148, distance: 50.9
click at [594, 148] on div "Primary text Primary" at bounding box center [681, 140] width 174 height 25
type input "V.E.S"
click at [725, 155] on div "Primary text V.E.S Secondary text Secondary Subtitle Subtitle Add frame layer" at bounding box center [683, 206] width 170 height 166
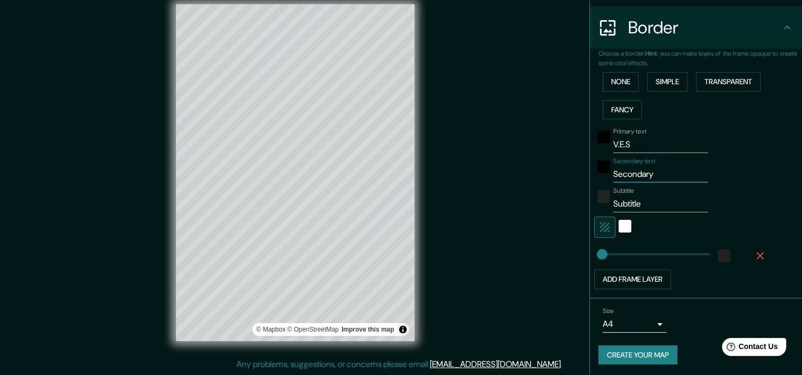
click at [644, 175] on input "Secondary" at bounding box center [660, 174] width 95 height 17
drag, startPoint x: 646, startPoint y: 174, endPoint x: 590, endPoint y: 179, distance: 56.4
click at [594, 179] on div "Secondary text Secondary" at bounding box center [681, 169] width 174 height 25
type input "[GEOGRAPHIC_DATA]"
click at [787, 194] on div "Primary text V.E.S Secondary text Lima Subtitle Subtitle Add frame layer" at bounding box center [699, 206] width 203 height 166
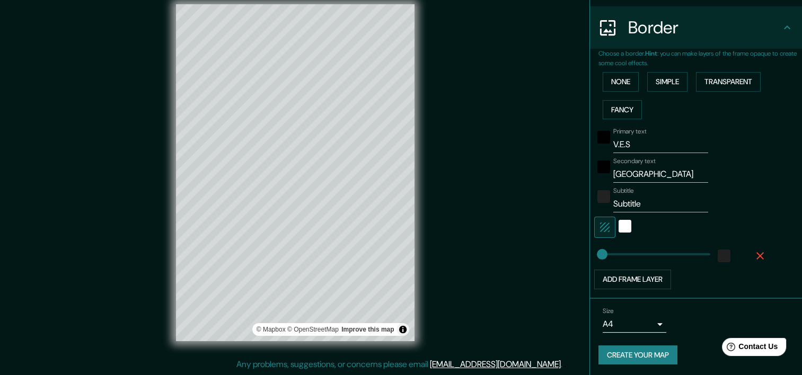
scroll to position [0, 0]
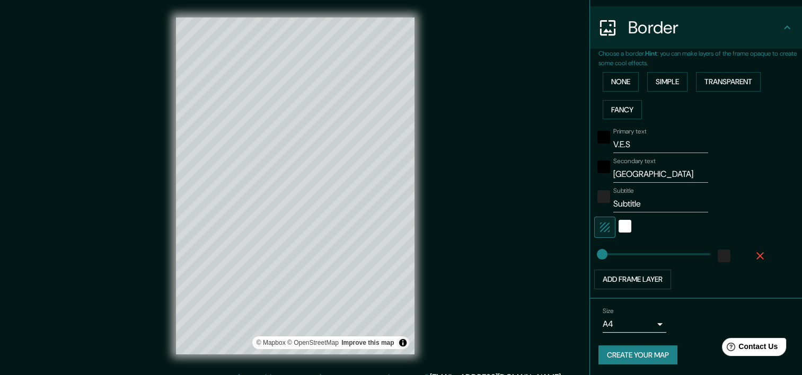
click at [727, 188] on div "Subtitle Subtitle" at bounding box center [681, 199] width 174 height 25
click at [404, 348] on button "Toggle attribution" at bounding box center [402, 342] width 13 height 13
drag, startPoint x: 637, startPoint y: 203, endPoint x: 577, endPoint y: 205, distance: 60.4
click at [594, 206] on div "Subtitle Subtitle" at bounding box center [681, 199] width 174 height 25
click at [620, 203] on input "Subtitle" at bounding box center [660, 204] width 95 height 17
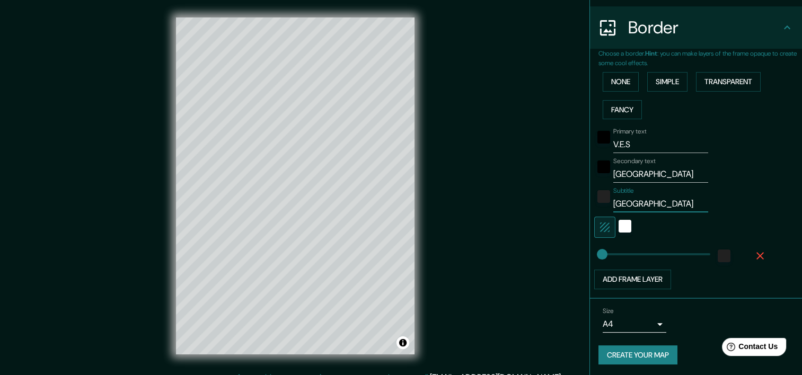
type input "[GEOGRAPHIC_DATA]"
click at [731, 199] on div "Subtitle [GEOGRAPHIC_DATA]" at bounding box center [681, 199] width 174 height 25
drag, startPoint x: 640, startPoint y: 171, endPoint x: 610, endPoint y: 176, distance: 29.6
click at [613, 167] on input "[GEOGRAPHIC_DATA]" at bounding box center [660, 174] width 95 height 17
type input "L"
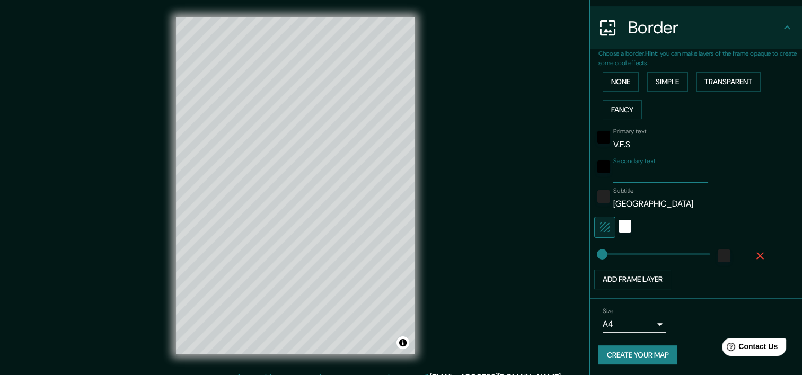
click at [630, 199] on input "[GEOGRAPHIC_DATA]" at bounding box center [660, 204] width 95 height 17
type input "P"
click at [497, 61] on div "Mappin Location Pins Style Layout Border Choose a border. Hint : you can make l…" at bounding box center [401, 194] width 802 height 388
